Goal: Task Accomplishment & Management: Manage account settings

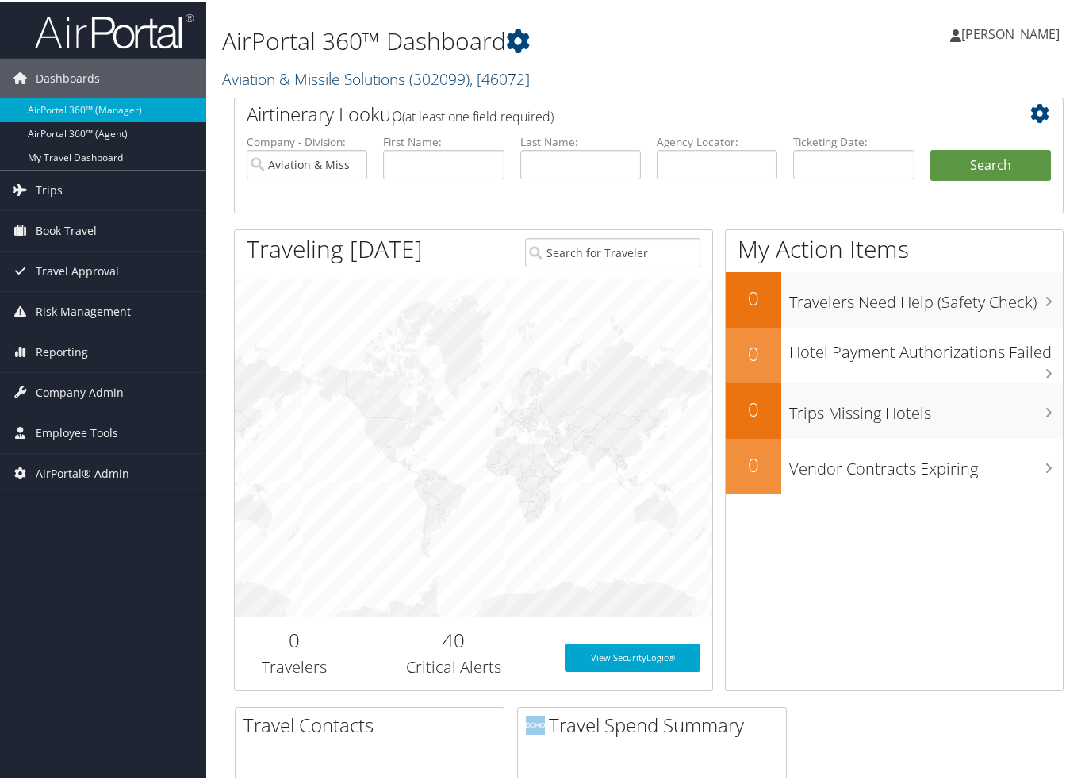
click at [285, 76] on link "Aviation & Missile Solutions ( 302099 ) , [ 46072 ]" at bounding box center [376, 76] width 308 height 21
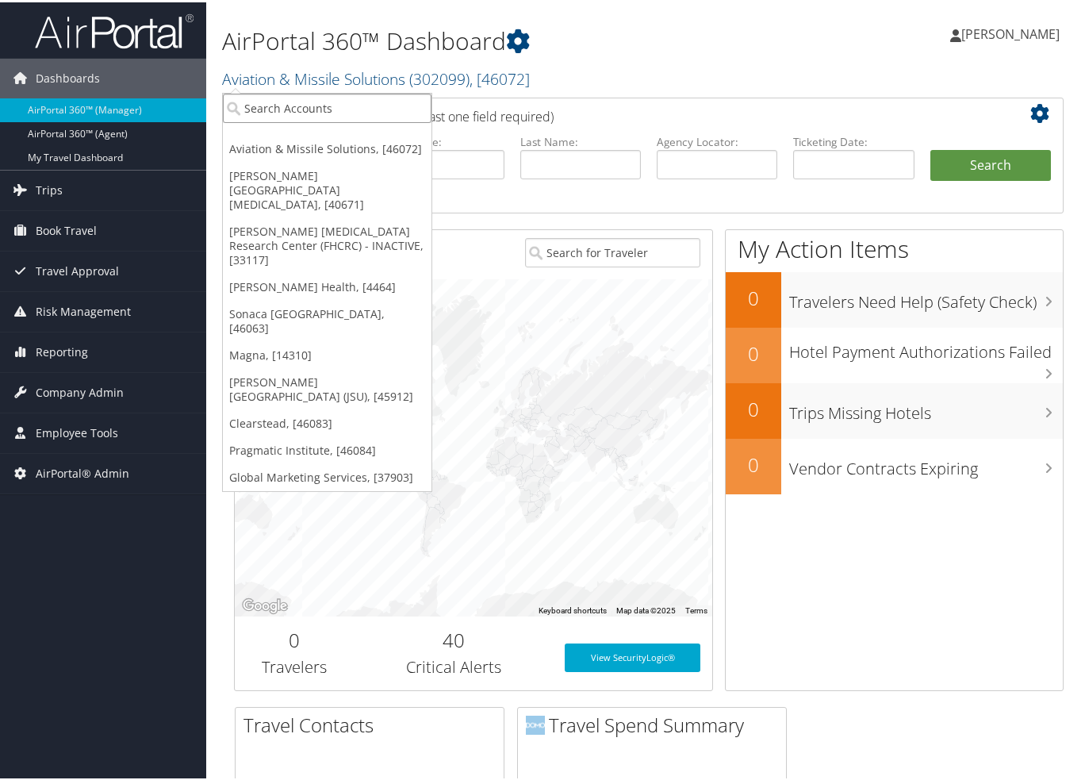
click at [280, 98] on input "search" at bounding box center [327, 105] width 209 height 29
type input "fred hut"
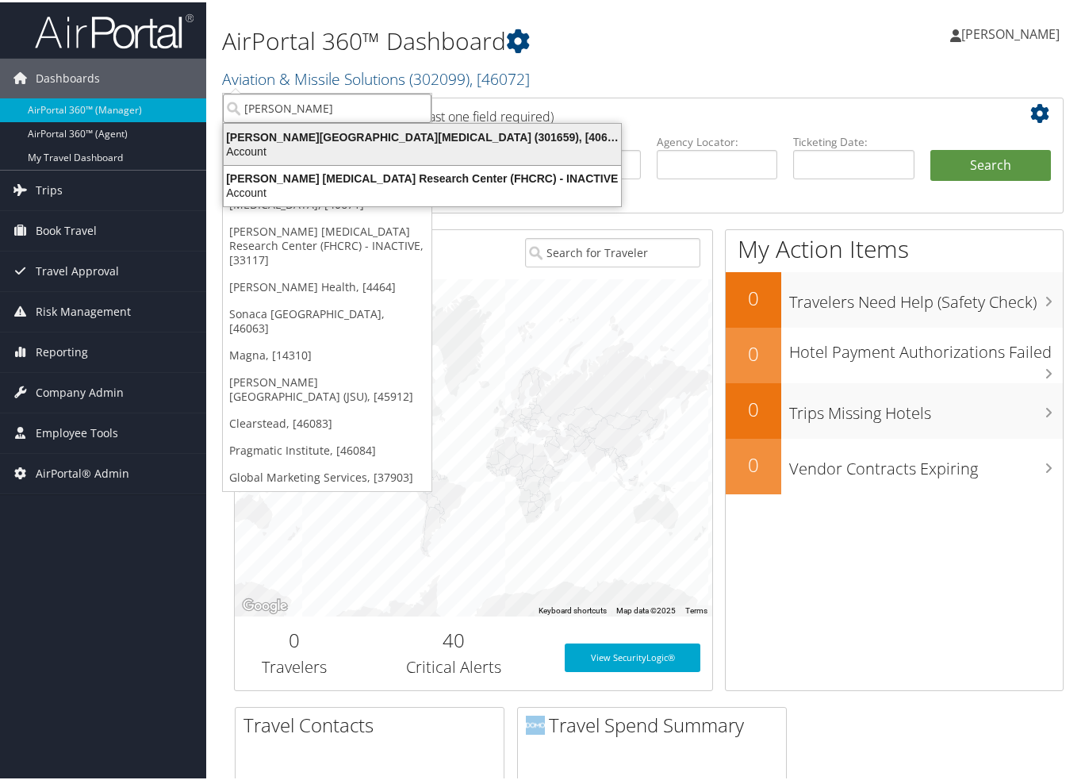
click at [267, 139] on div "Fred Hutchinson Cancer Center (301659), [40671]" at bounding box center [422, 135] width 416 height 14
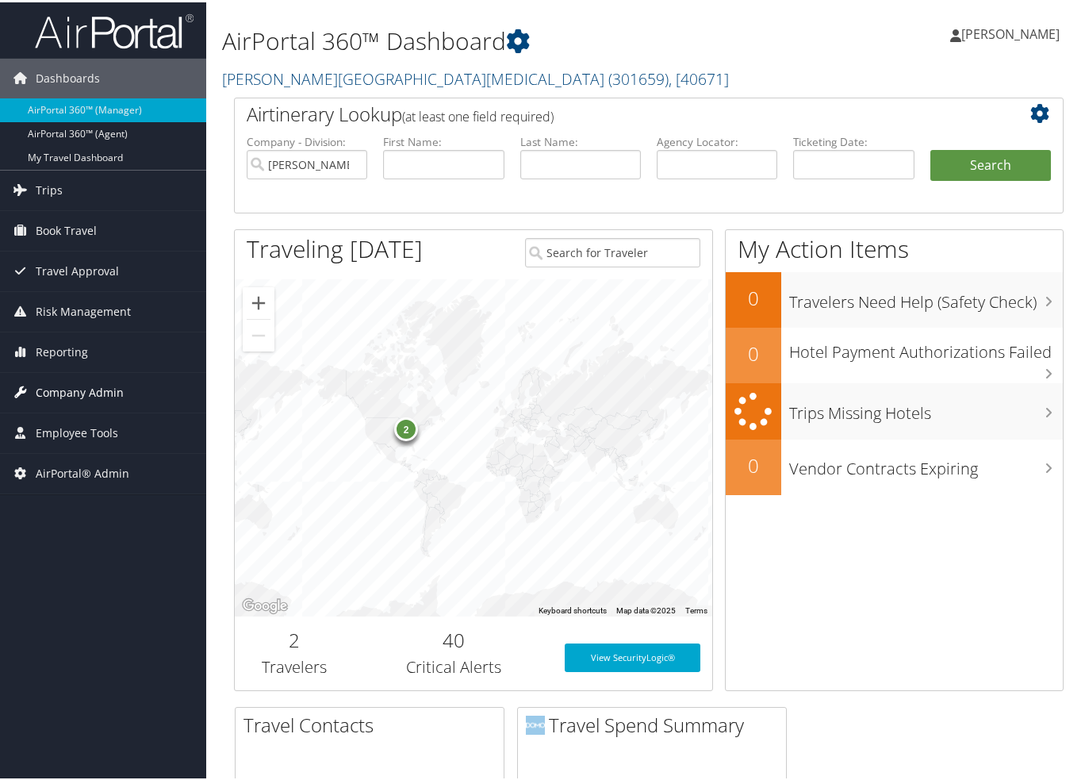
click at [78, 397] on span "Company Admin" at bounding box center [80, 390] width 88 height 40
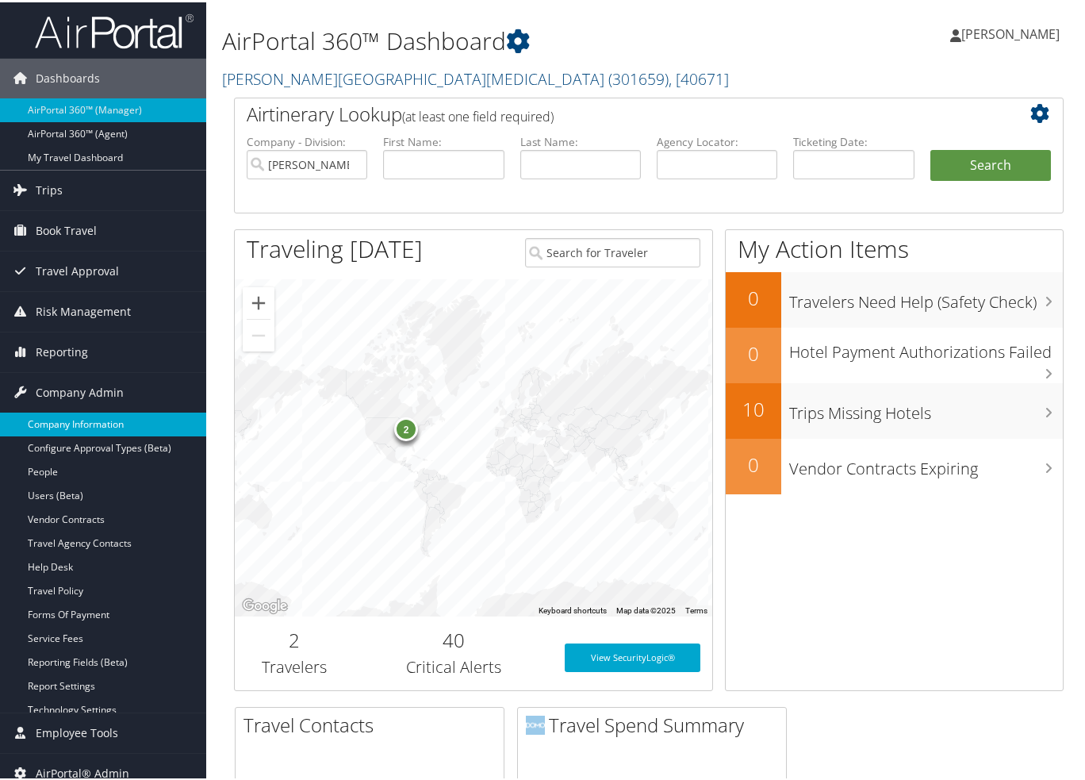
click at [73, 428] on link "Company Information" at bounding box center [103, 422] width 206 height 24
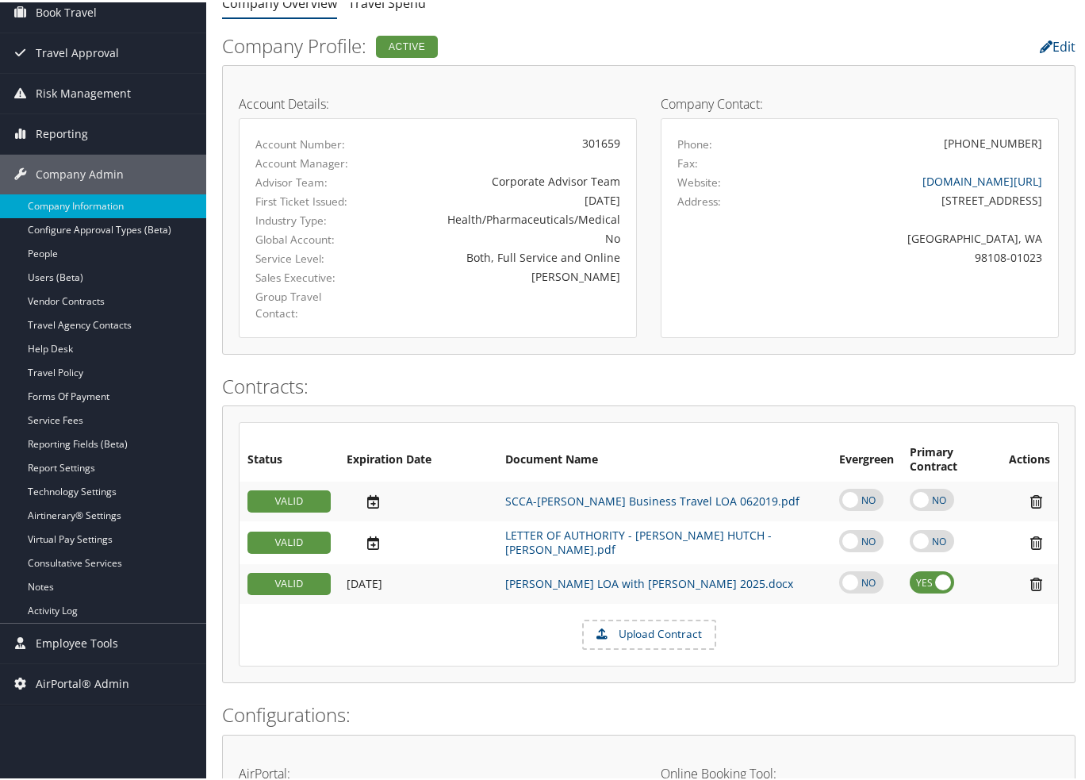
scroll to position [159, 0]
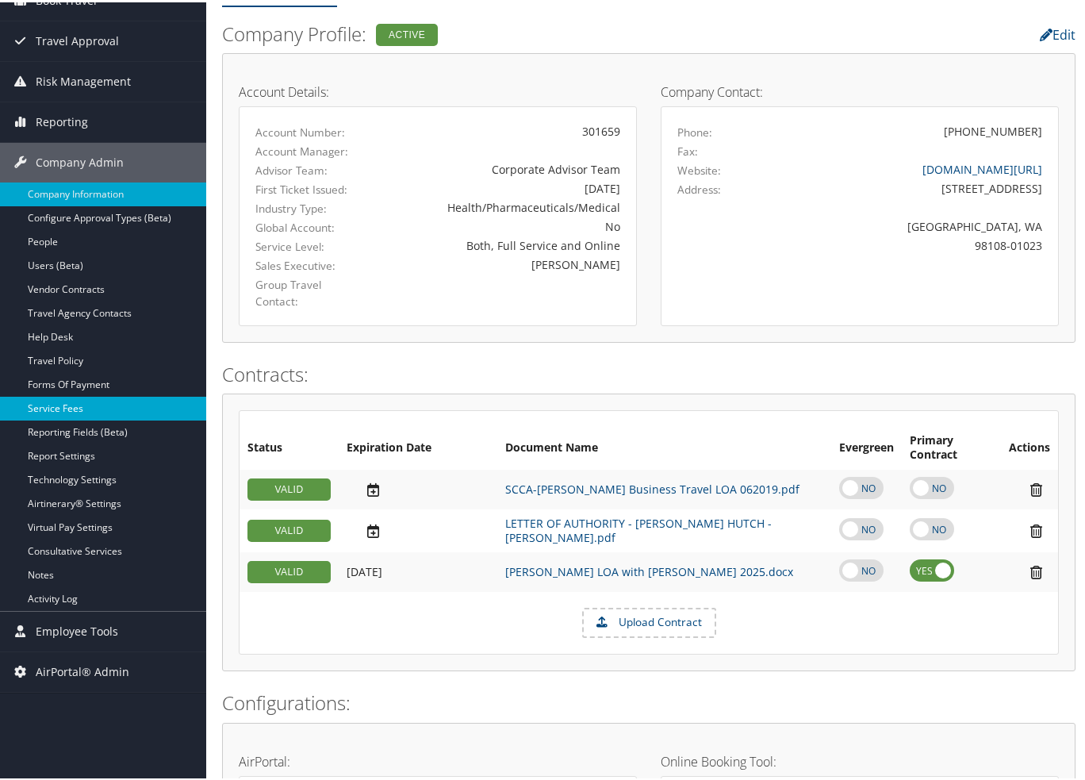
click at [67, 402] on link "Service Fees" at bounding box center [103, 406] width 206 height 24
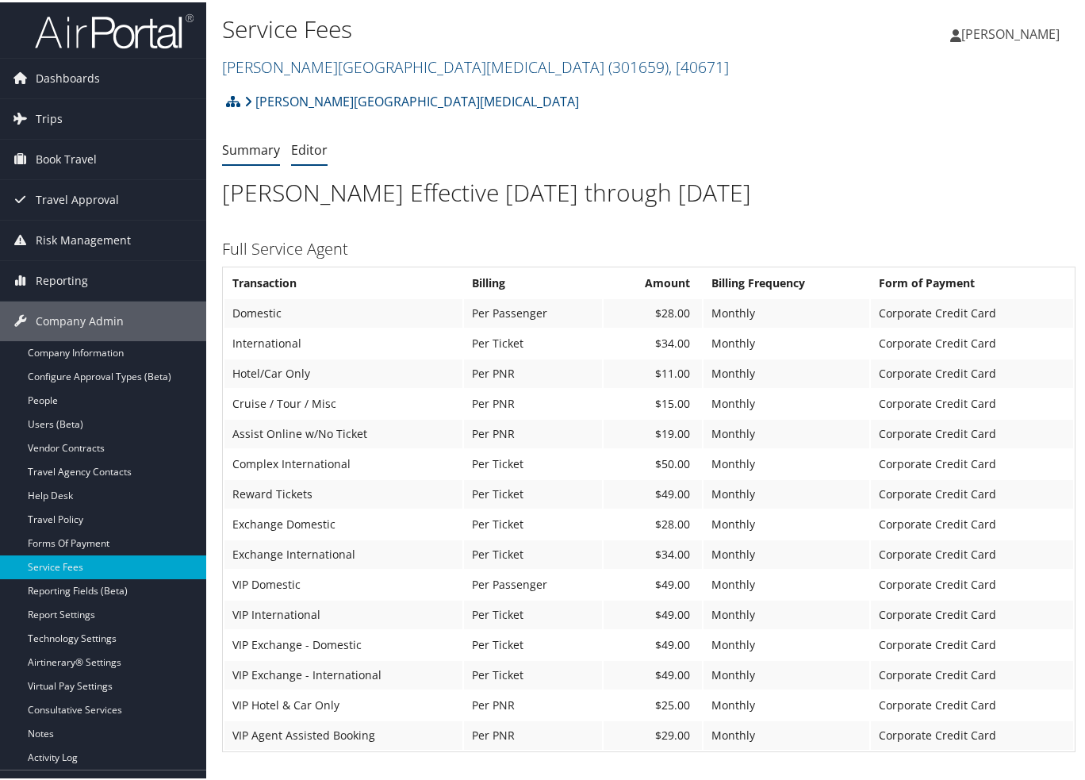
click at [312, 142] on link "Editor" at bounding box center [309, 147] width 36 height 17
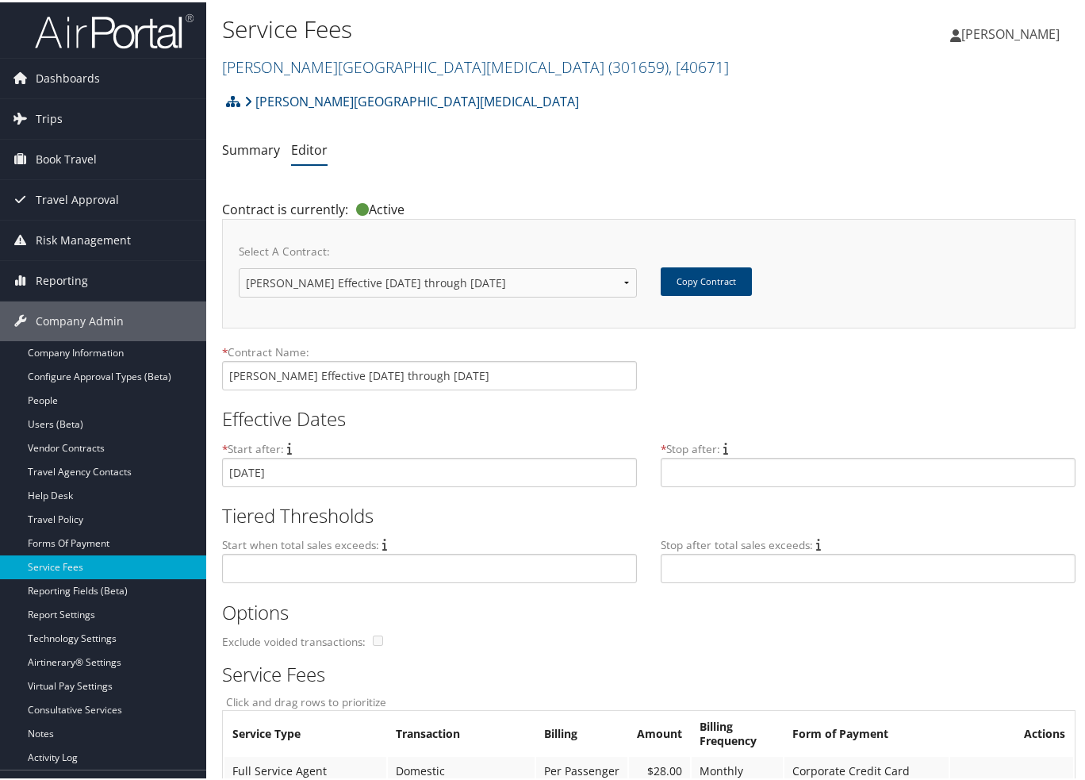
click at [299, 152] on link "Editor" at bounding box center [309, 147] width 36 height 17
click at [242, 142] on link "Summary" at bounding box center [251, 147] width 58 height 17
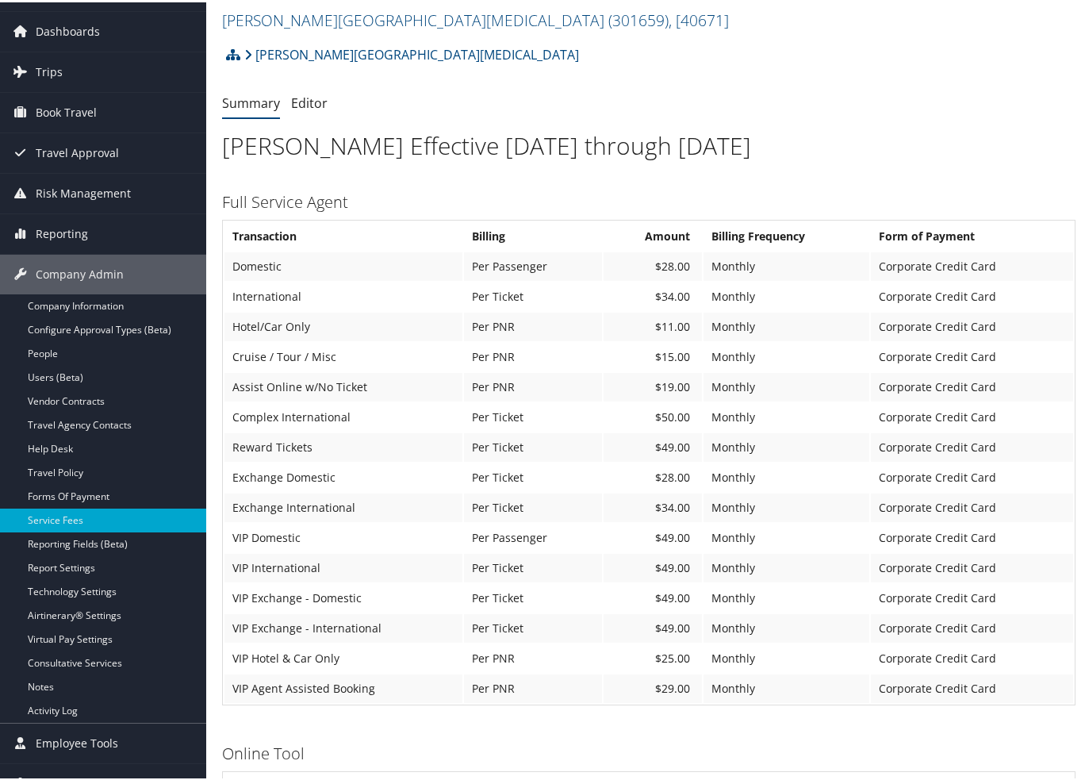
scroll to position [38, 0]
